Goal: Task Accomplishment & Management: Manage account settings

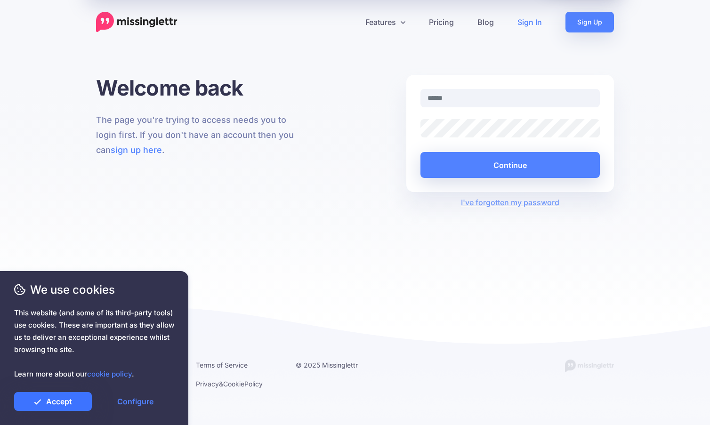
click at [60, 403] on link "Accept" at bounding box center [53, 401] width 78 height 19
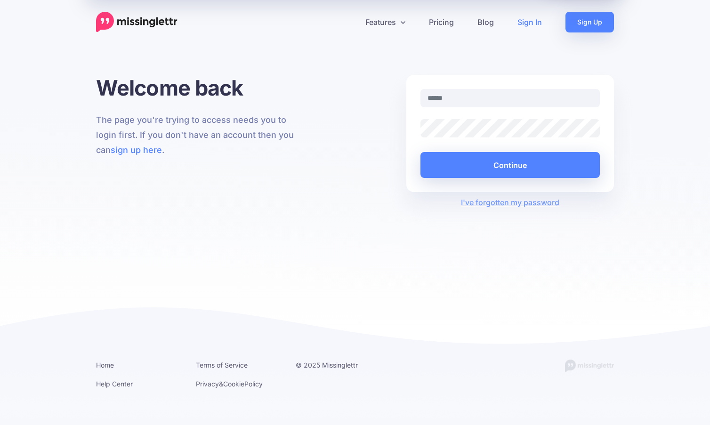
click at [526, 25] on link "Sign In" at bounding box center [530, 22] width 48 height 21
click at [450, 100] on input "text" at bounding box center [509, 98] width 179 height 18
click at [0, 425] on com-1password-button at bounding box center [0, 425] width 0 height 0
type input "**********"
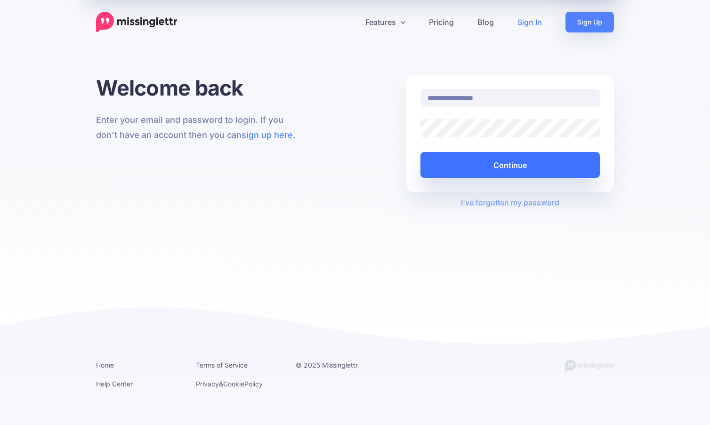
click at [512, 161] on button "Continue" at bounding box center [509, 165] width 179 height 26
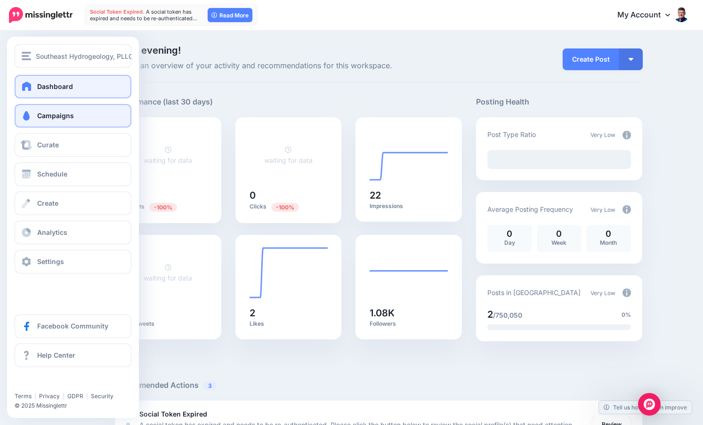
click at [42, 121] on link "Campaigns" at bounding box center [73, 116] width 117 height 24
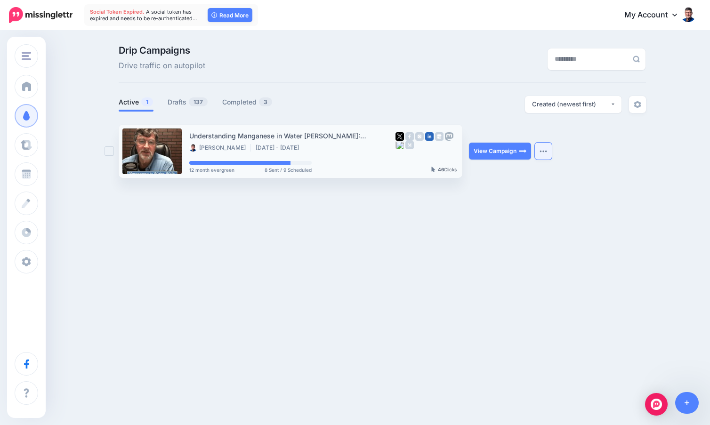
click at [546, 153] on img "button" at bounding box center [543, 151] width 8 height 3
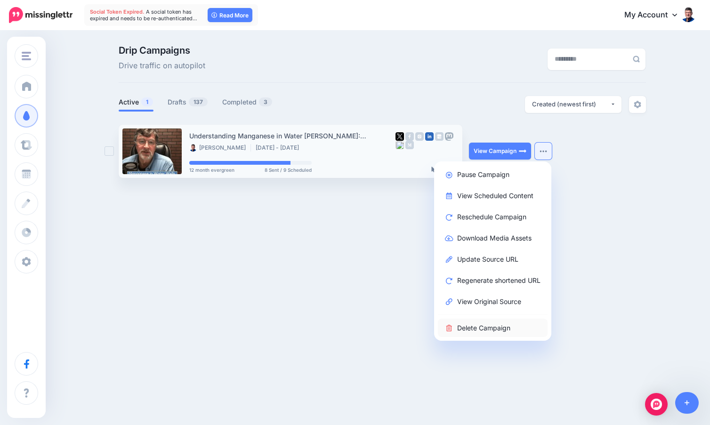
click at [490, 329] on link "Delete Campaign" at bounding box center [493, 328] width 110 height 18
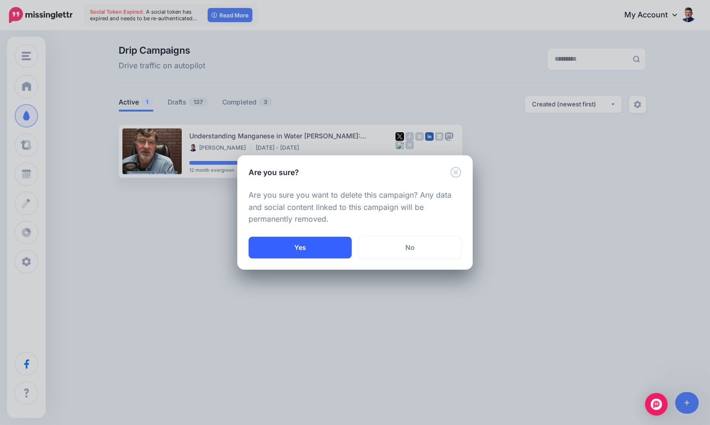
click at [300, 249] on button "Yes" at bounding box center [300, 248] width 103 height 22
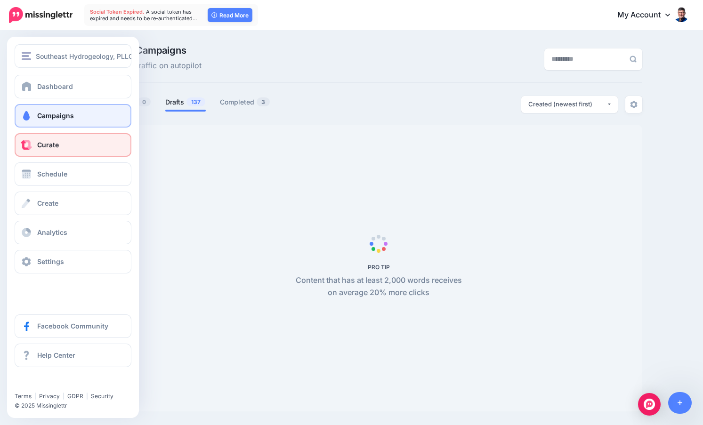
click at [71, 147] on link "Curate" at bounding box center [73, 145] width 117 height 24
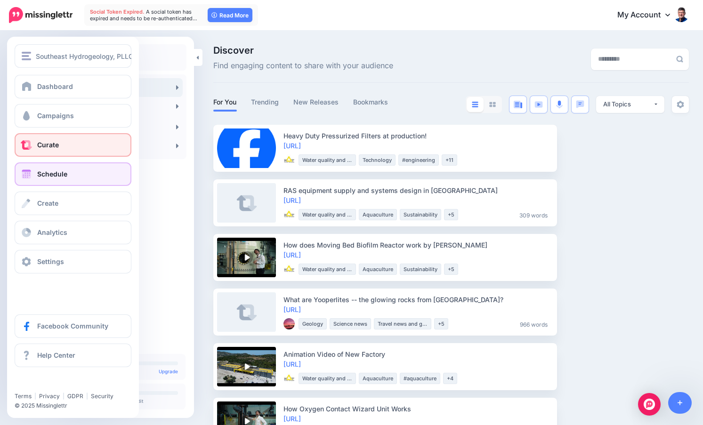
click at [72, 174] on link "Schedule" at bounding box center [73, 174] width 117 height 24
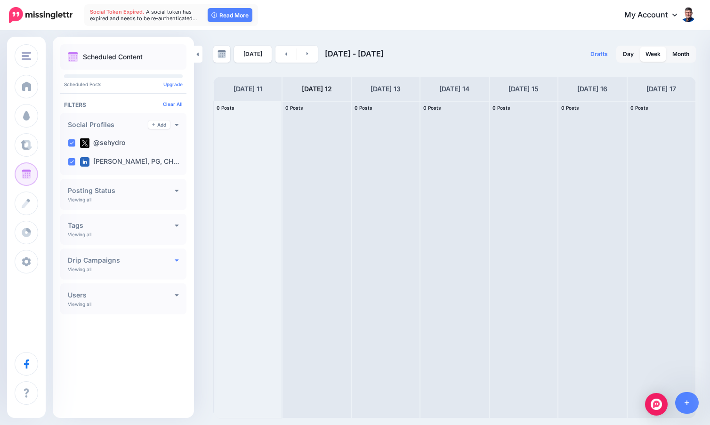
click at [176, 262] on icon at bounding box center [177, 260] width 4 height 7
click at [177, 260] on icon at bounding box center [177, 260] width 4 height 2
click at [172, 282] on button "All Campaigns" at bounding box center [123, 281] width 111 height 18
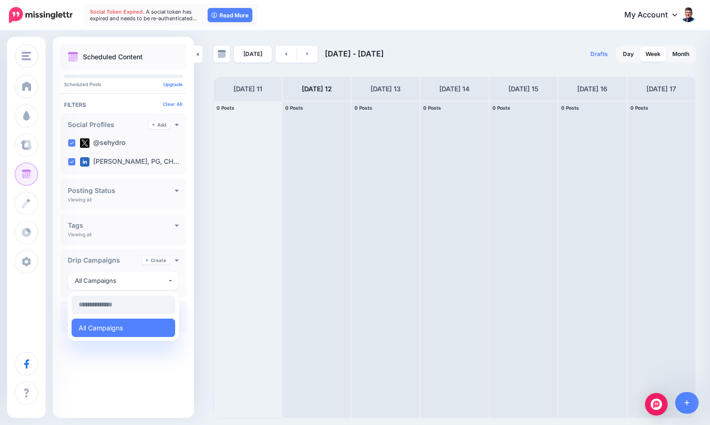
click at [174, 262] on div "Drip Campaigns Create" at bounding box center [123, 260] width 111 height 8
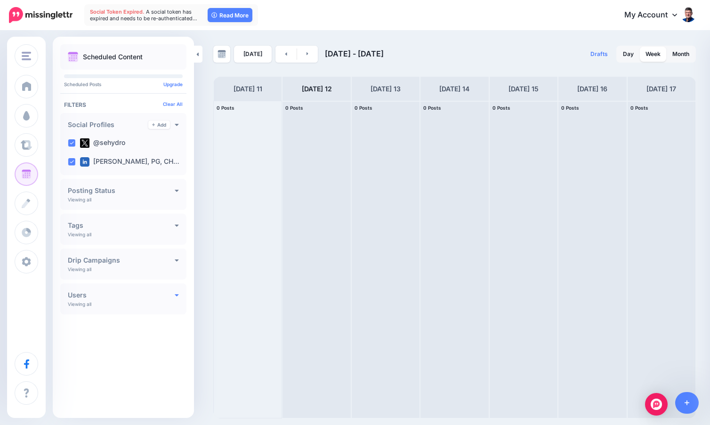
click at [177, 297] on icon at bounding box center [177, 294] width 4 height 7
click at [177, 298] on icon at bounding box center [177, 294] width 4 height 7
click at [178, 225] on icon at bounding box center [177, 226] width 4 height 2
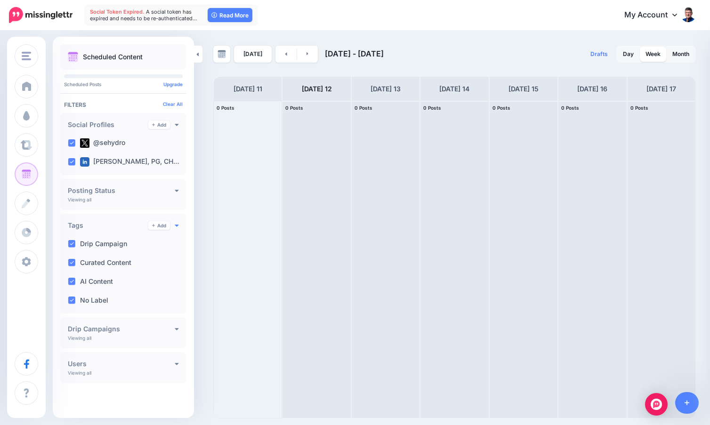
click at [178, 225] on icon at bounding box center [177, 226] width 4 height 2
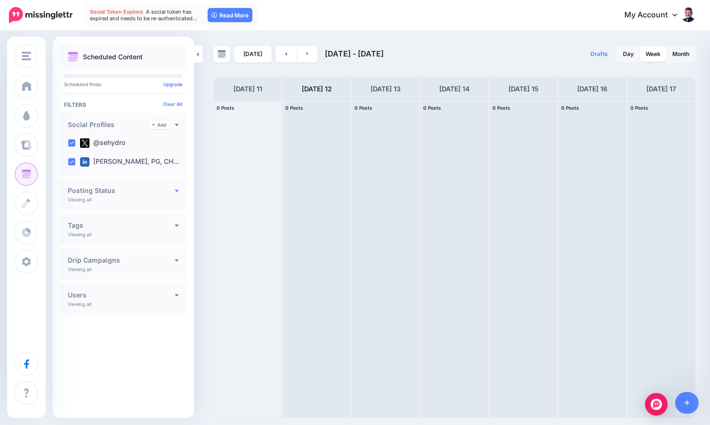
click at [177, 190] on icon at bounding box center [177, 190] width 4 height 7
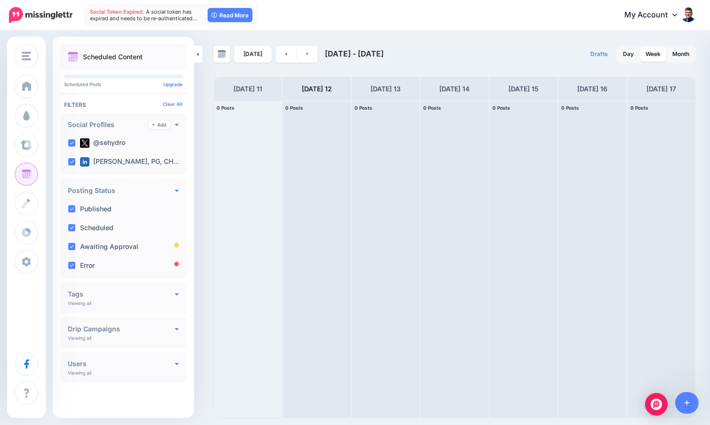
click at [177, 190] on icon at bounding box center [177, 190] width 4 height 7
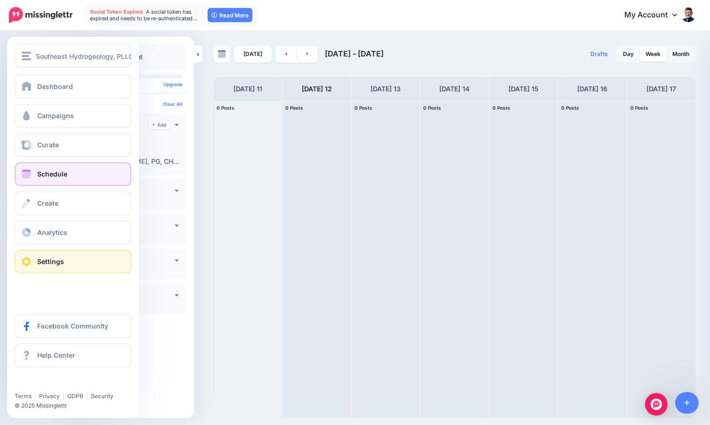
click at [60, 265] on span "Settings" at bounding box center [50, 261] width 27 height 8
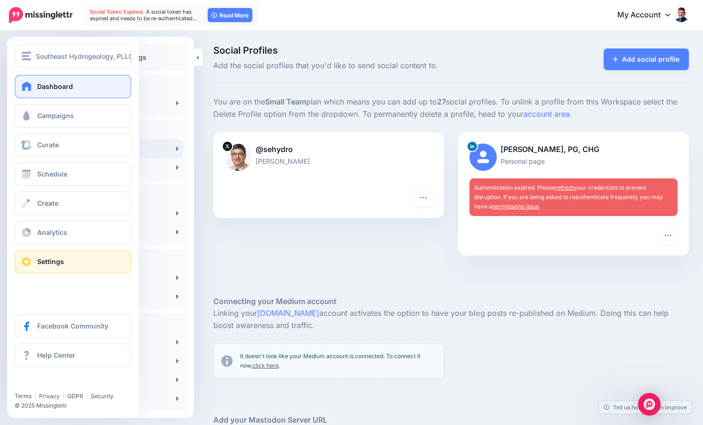
click at [61, 86] on span "Dashboard" at bounding box center [55, 86] width 36 height 8
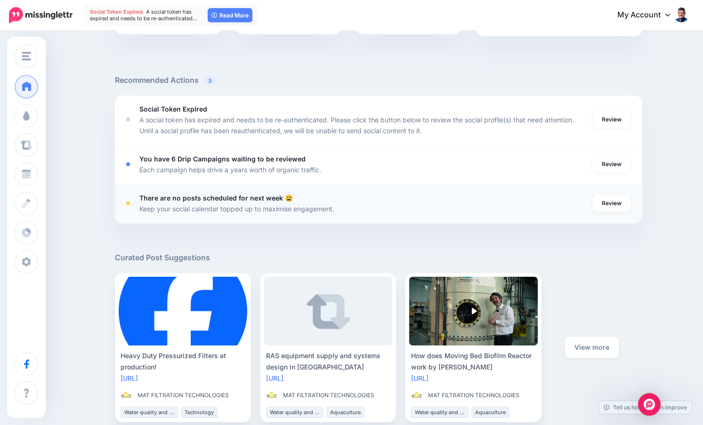
scroll to position [309, 0]
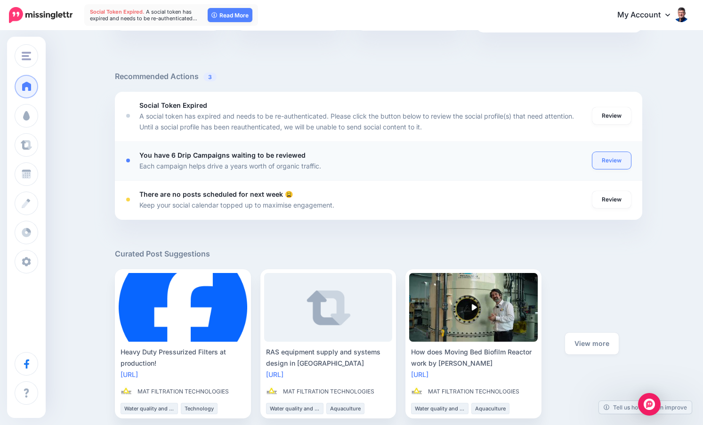
click at [612, 159] on link "Review" at bounding box center [611, 160] width 39 height 17
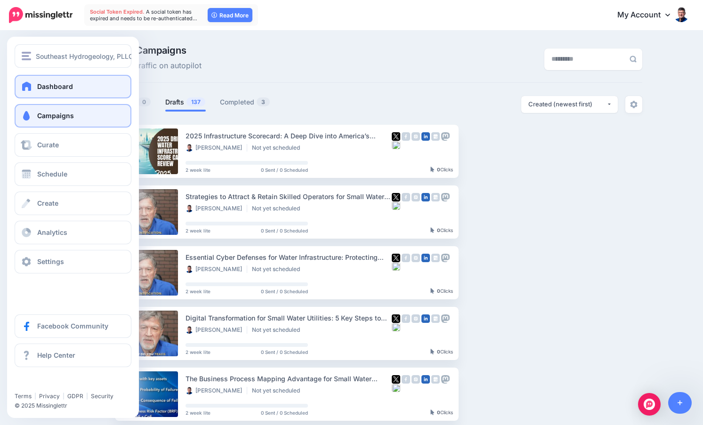
click at [65, 88] on span "Dashboard" at bounding box center [55, 86] width 36 height 8
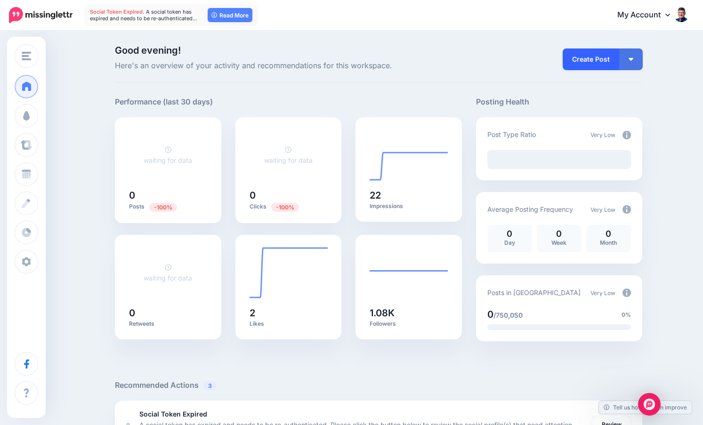
click at [595, 58] on link "Create Post" at bounding box center [591, 59] width 56 height 22
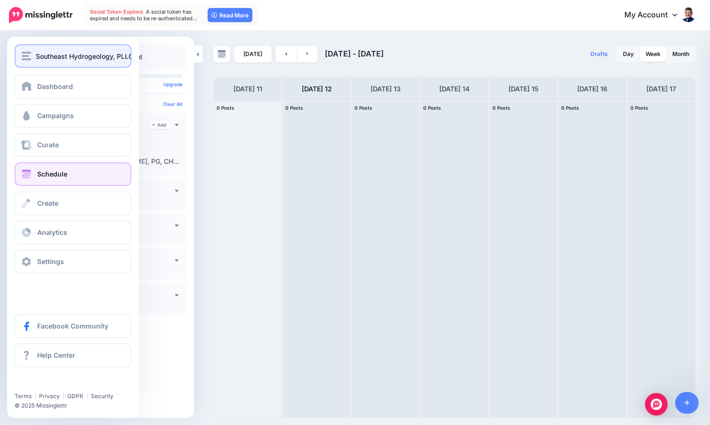
click at [90, 55] on span "Southeast Hydrogeology, PLLC" at bounding box center [84, 56] width 97 height 11
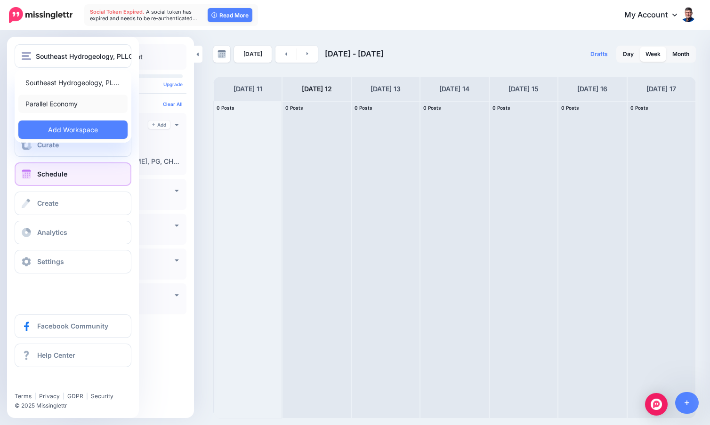
click at [71, 108] on link "Parallel Economy" at bounding box center [72, 104] width 109 height 18
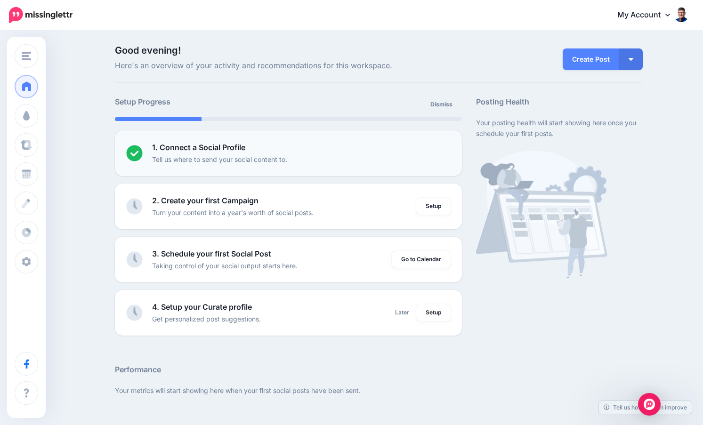
click at [280, 154] on p "Tell us where to send your social content to." at bounding box center [219, 159] width 135 height 11
click at [245, 164] on p "Tell us where to send your social content to." at bounding box center [219, 159] width 135 height 11
click at [234, 166] on li "1. Connect a Social Profile Tell us where to send your social content to. Setup" at bounding box center [288, 153] width 347 height 46
click at [421, 154] on div "1. Connect a Social Profile Tell us where to send your social content to." at bounding box center [301, 153] width 298 height 23
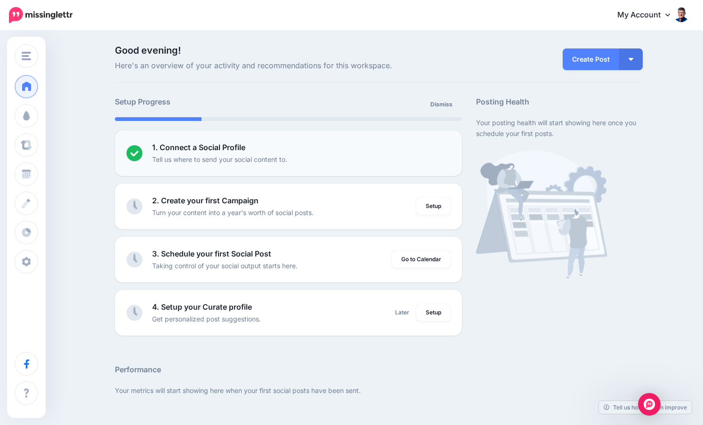
click at [208, 159] on p "Tell us where to send your social content to." at bounding box center [219, 159] width 135 height 11
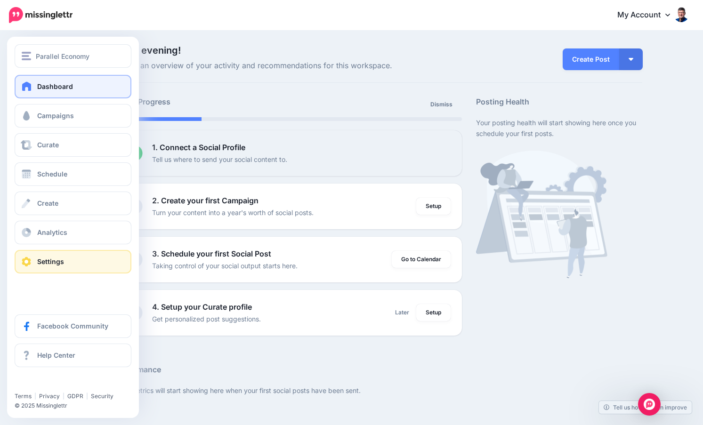
click at [59, 258] on span "Settings" at bounding box center [50, 261] width 27 height 8
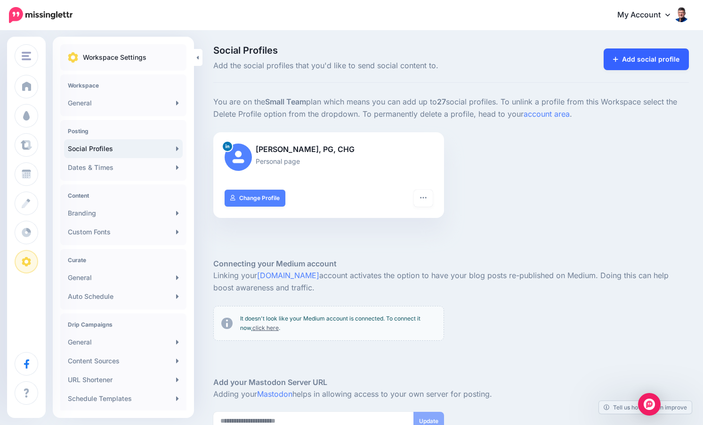
click at [647, 61] on link "Add social profile" at bounding box center [645, 59] width 85 height 22
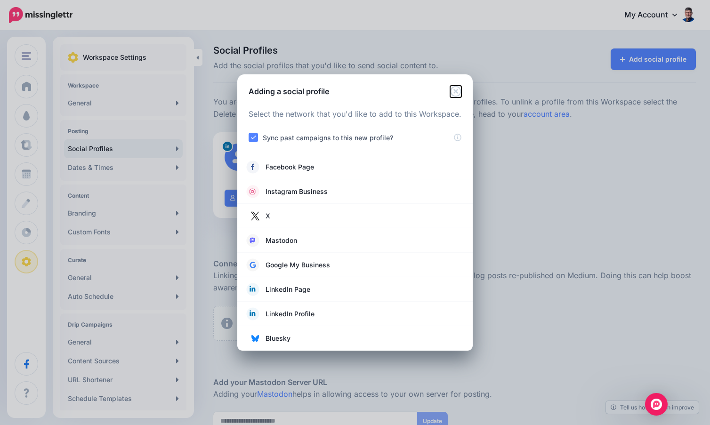
click at [457, 92] on icon "Close" at bounding box center [455, 91] width 11 height 11
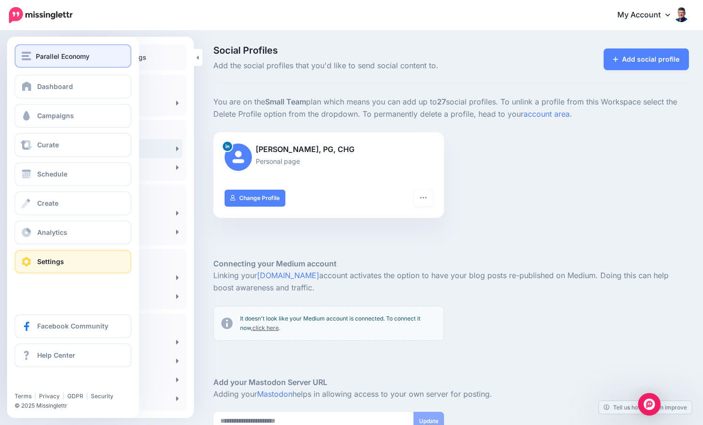
click at [57, 55] on span "Parallel Economy" at bounding box center [63, 56] width 54 height 11
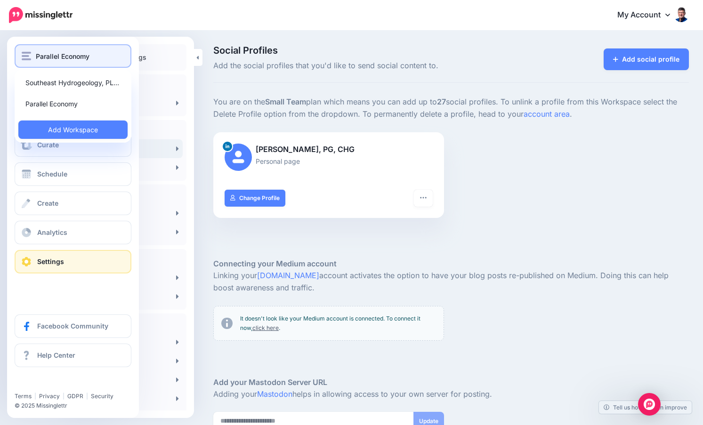
click at [57, 55] on span "Parallel Economy" at bounding box center [63, 56] width 54 height 11
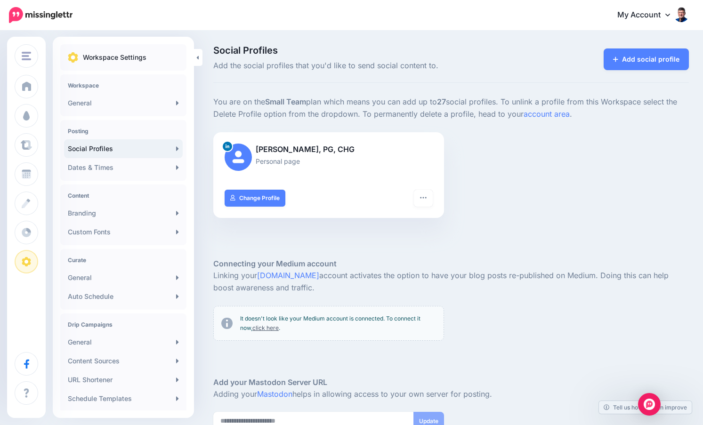
click at [687, 12] on img at bounding box center [681, 14] width 15 height 15
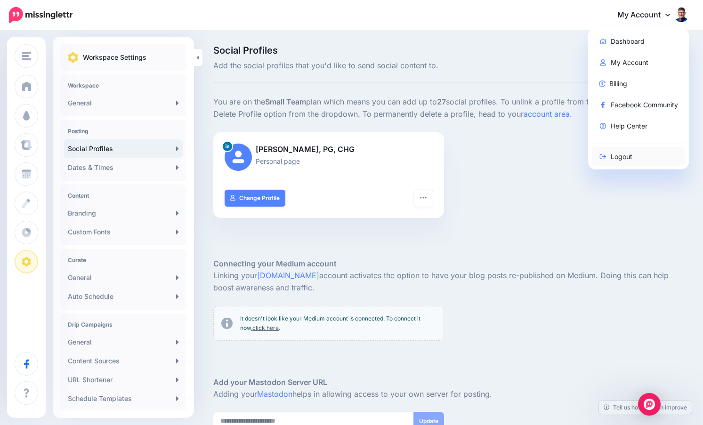
click at [632, 155] on link "Logout" at bounding box center [639, 156] width 94 height 18
